Goal: Information Seeking & Learning: Find specific fact

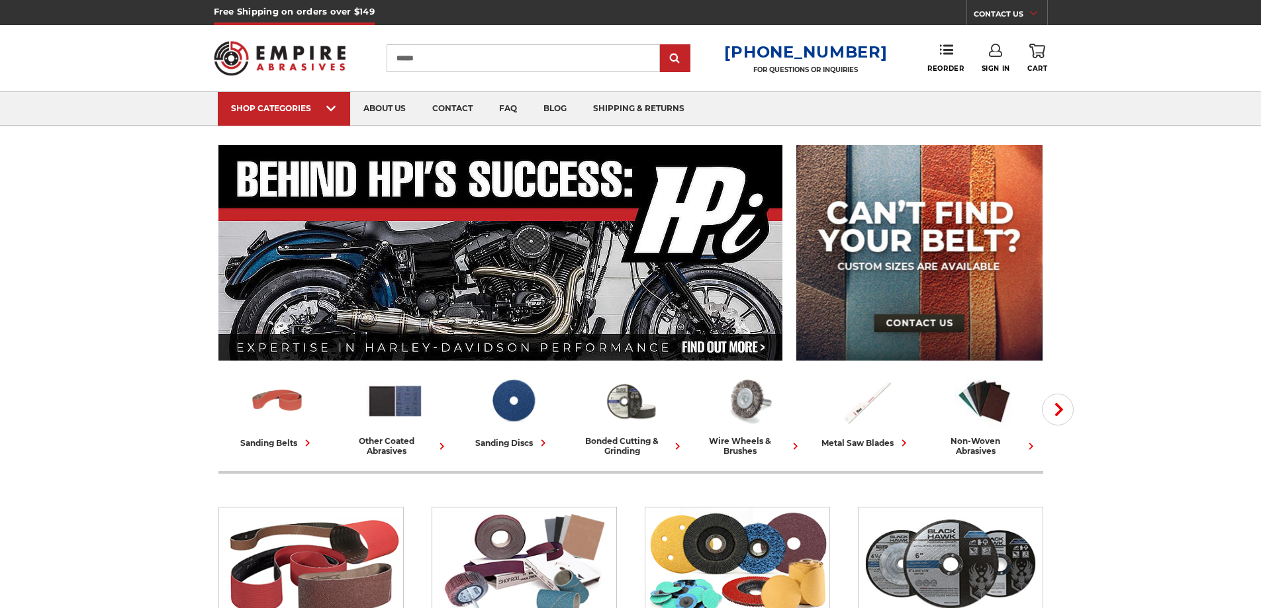
type input "******"
click at [662, 46] on input "submit" at bounding box center [675, 59] width 26 height 26
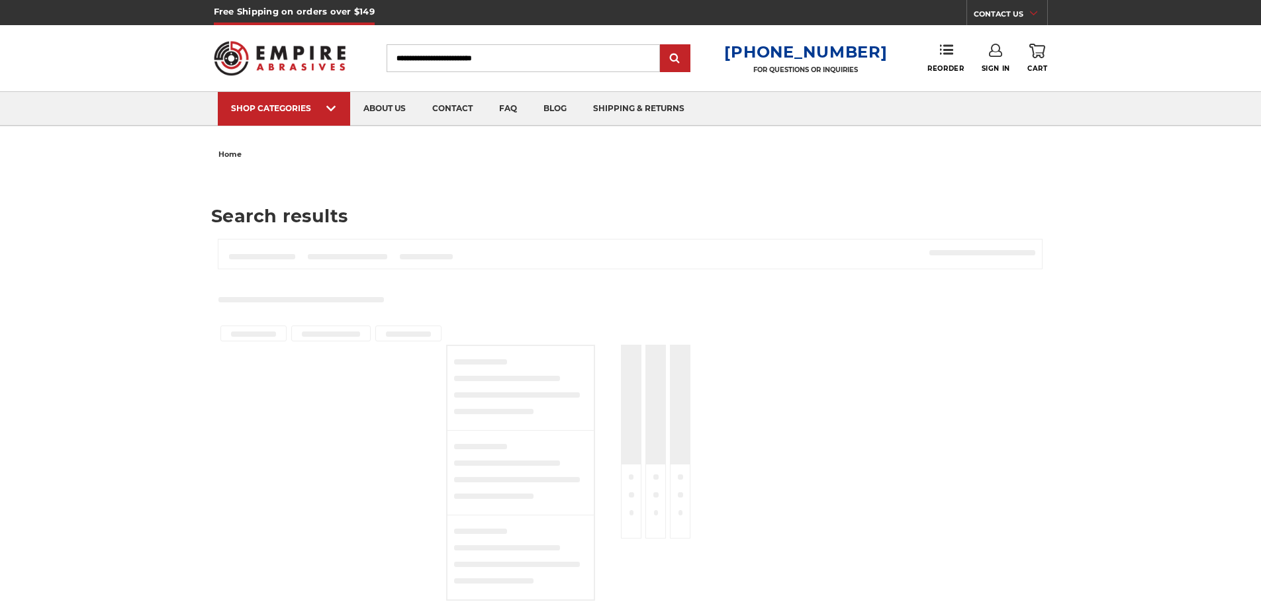
type input "******"
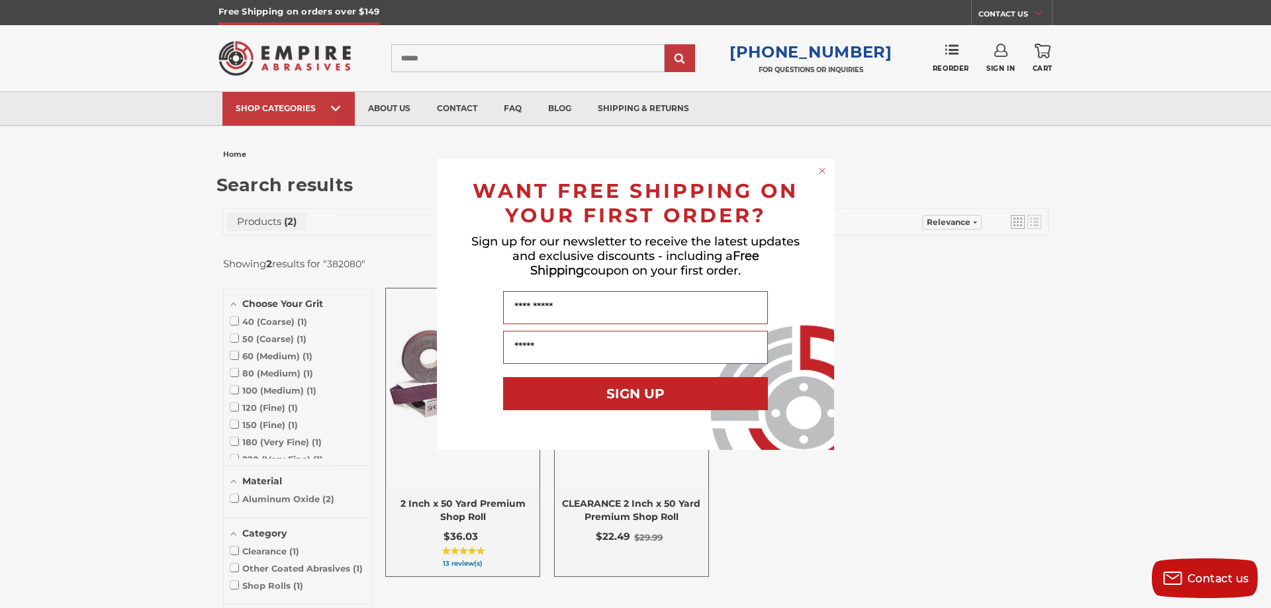
click at [819, 171] on circle "Close dialog" at bounding box center [822, 170] width 13 height 13
